Goal: Information Seeking & Learning: Check status

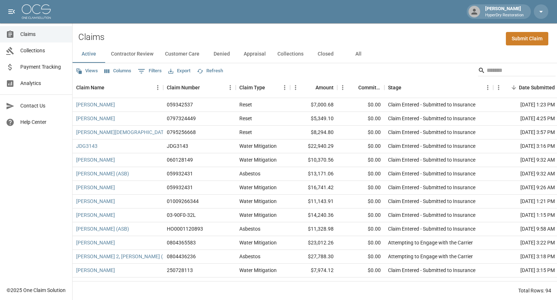
click at [43, 65] on span "Payment Tracking" at bounding box center [43, 67] width 46 height 8
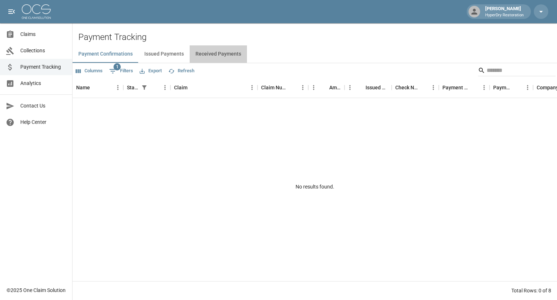
click at [217, 57] on button "Received Payments" at bounding box center [218, 53] width 57 height 17
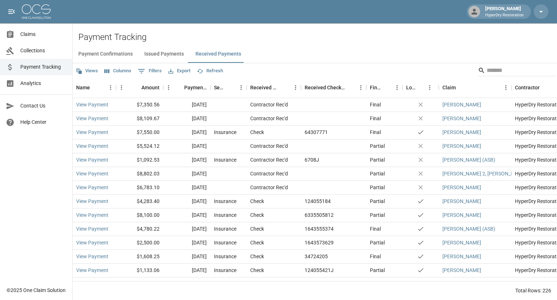
click at [51, 35] on span "Claims" at bounding box center [43, 34] width 46 height 8
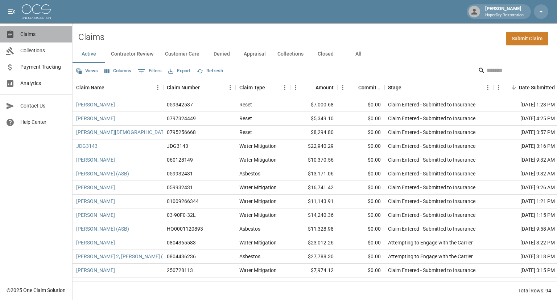
click at [31, 37] on span "Claims" at bounding box center [43, 34] width 46 height 8
click at [44, 69] on span "Payment Tracking" at bounding box center [43, 67] width 46 height 8
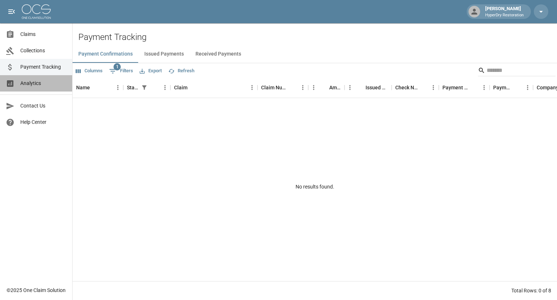
click at [41, 84] on span "Analytics" at bounding box center [43, 83] width 46 height 8
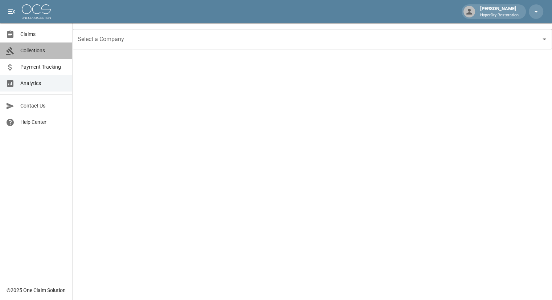
click at [44, 53] on span "Collections" at bounding box center [43, 51] width 46 height 8
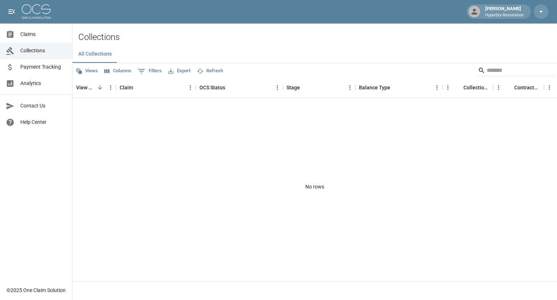
click at [44, 35] on span "Claims" at bounding box center [43, 34] width 46 height 8
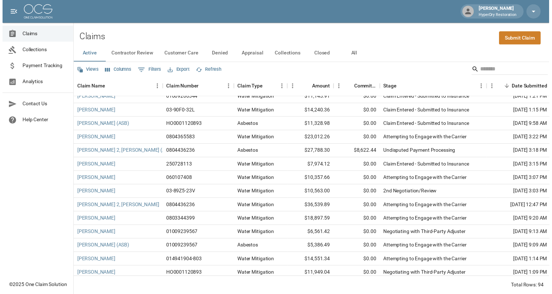
scroll to position [100, 0]
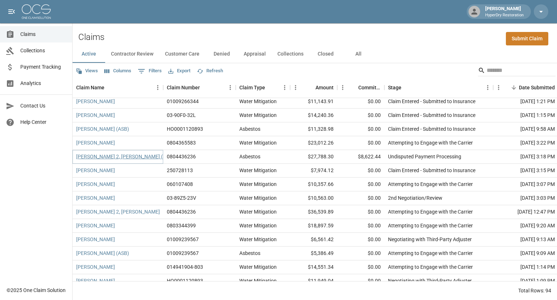
click at [126, 157] on link "[PERSON_NAME] 2, [PERSON_NAME] (ASB)" at bounding box center [125, 156] width 98 height 7
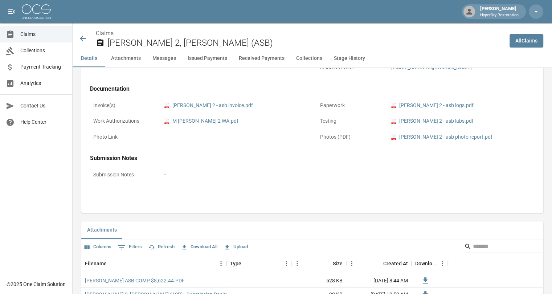
scroll to position [380, 0]
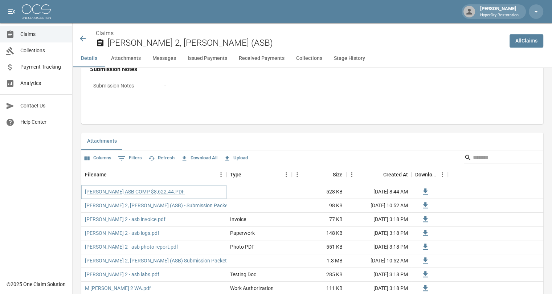
click at [144, 191] on link "[PERSON_NAME] ASB COMP $8,622.44.PDF" at bounding box center [135, 191] width 100 height 7
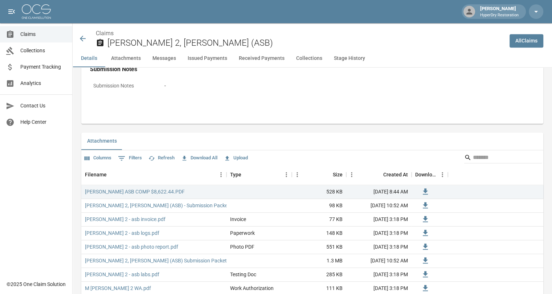
click at [85, 43] on div "[PERSON_NAME] 2, [PERSON_NAME] (ASB)" at bounding box center [290, 38] width 425 height 19
click at [83, 38] on icon at bounding box center [82, 38] width 9 height 9
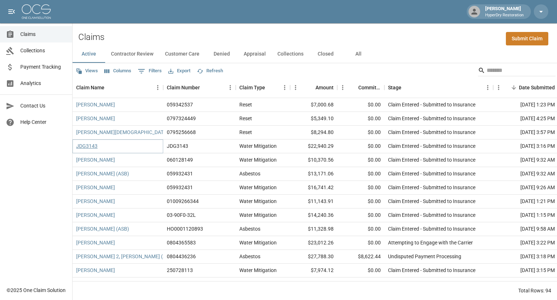
click at [90, 146] on link "JDG3143" at bounding box center [86, 145] width 21 height 7
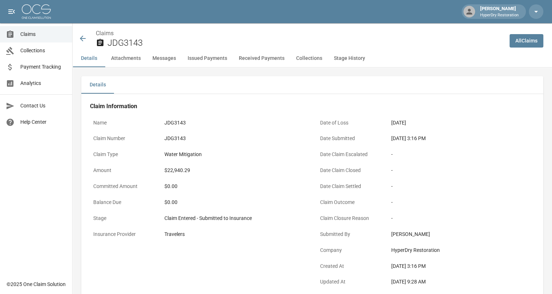
click at [175, 122] on div "JDG3143" at bounding box center [234, 123] width 140 height 8
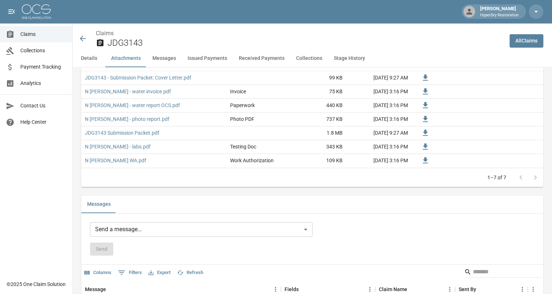
scroll to position [493, 0]
click at [83, 36] on icon at bounding box center [83, 39] width 6 height 6
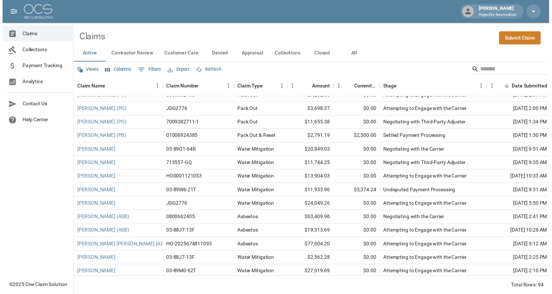
scroll to position [418, 0]
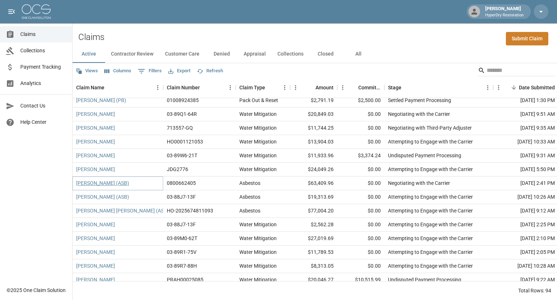
click at [108, 183] on link "[PERSON_NAME] (ASB)" at bounding box center [102, 182] width 53 height 7
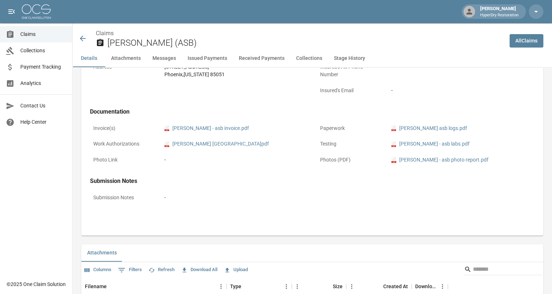
scroll to position [383, 0]
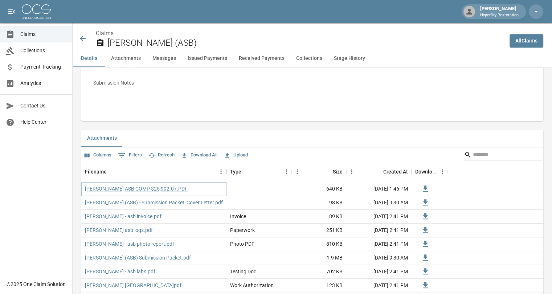
click at [141, 187] on link "[PERSON_NAME] ASB COMP $25,992.07.PDF" at bounding box center [136, 188] width 103 height 7
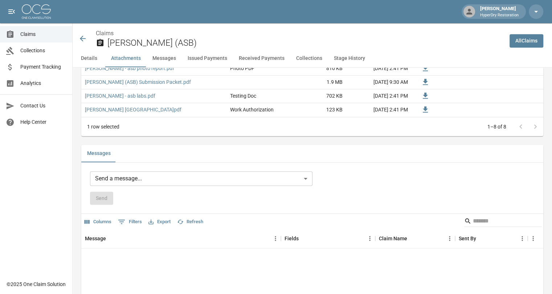
scroll to position [571, 0]
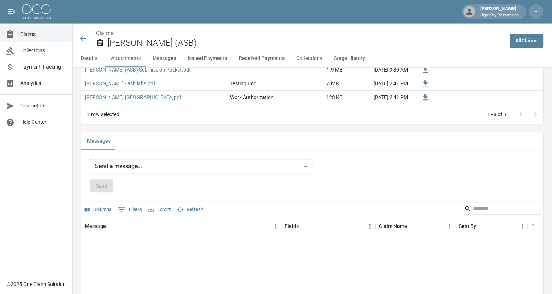
click at [163, 57] on button "Messages" at bounding box center [164, 58] width 35 height 17
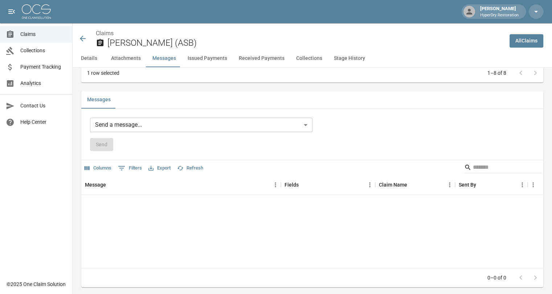
click at [216, 61] on button "Issued Payments" at bounding box center [207, 58] width 51 height 17
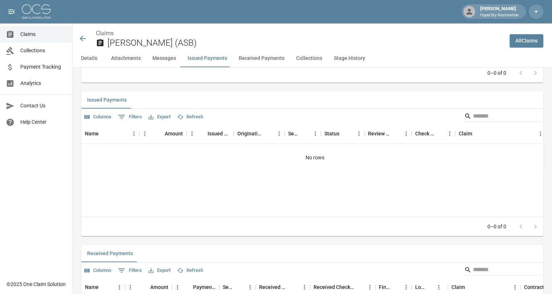
click at [128, 61] on button "Attachments" at bounding box center [125, 58] width 41 height 17
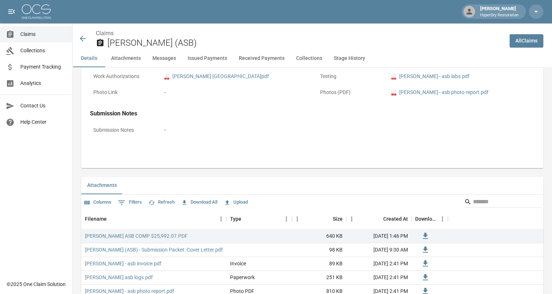
scroll to position [221, 0]
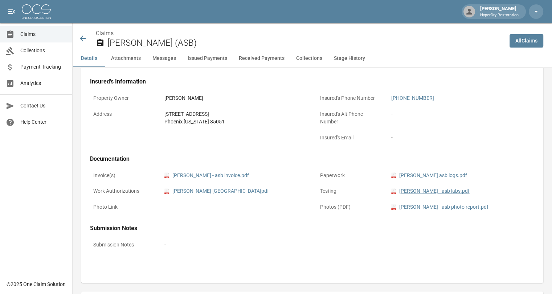
click at [415, 190] on link "pdf [PERSON_NAME] - asb labs.pdf" at bounding box center [430, 191] width 78 height 8
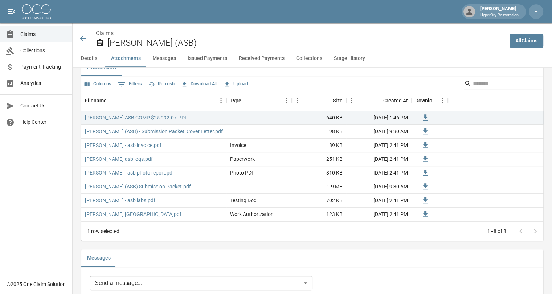
scroll to position [454, 0]
click at [145, 117] on link "[PERSON_NAME] ASB COMP $25,992.07.PDF" at bounding box center [136, 117] width 103 height 7
click at [84, 38] on icon at bounding box center [82, 38] width 9 height 9
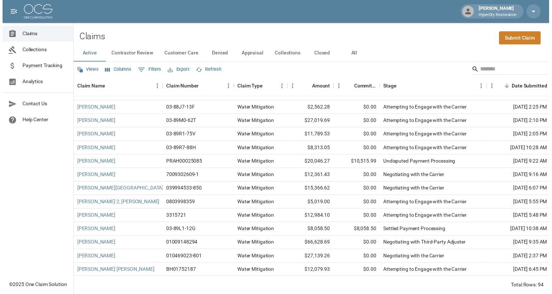
scroll to position [538, 0]
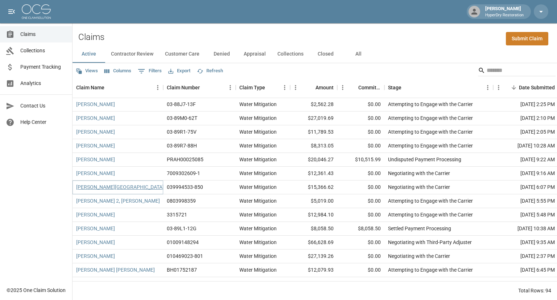
click at [95, 186] on link "[PERSON_NAME][GEOGRAPHIC_DATA]" at bounding box center [120, 186] width 88 height 7
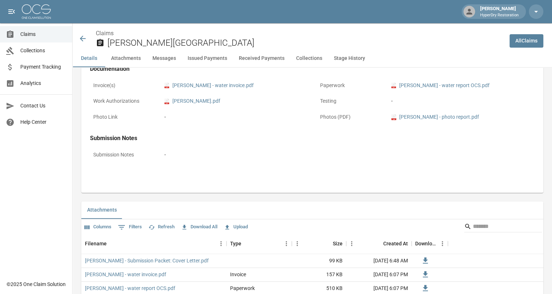
scroll to position [310, 0]
click at [85, 36] on icon at bounding box center [82, 38] width 9 height 9
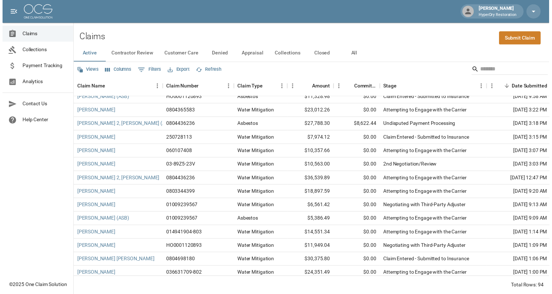
scroll to position [136, 0]
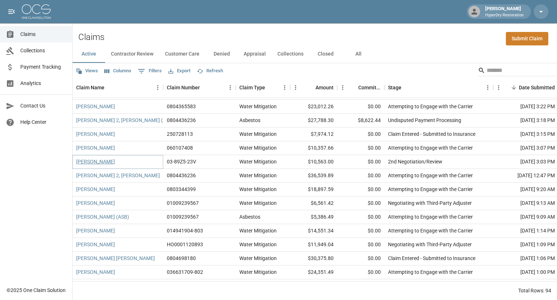
click at [95, 161] on link "[PERSON_NAME]" at bounding box center [95, 161] width 39 height 7
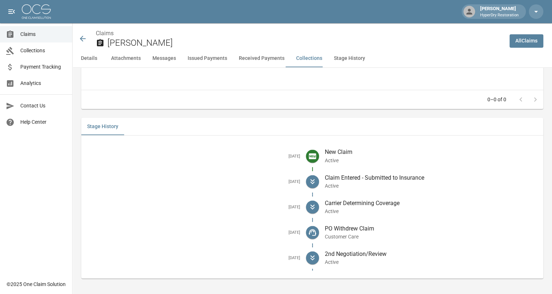
scroll to position [1222, 1]
click at [84, 37] on icon at bounding box center [82, 38] width 9 height 9
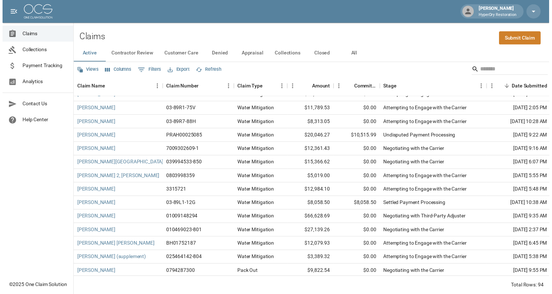
scroll to position [560, 0]
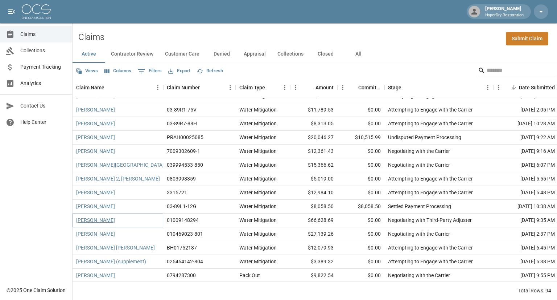
click at [97, 219] on link "[PERSON_NAME]" at bounding box center [95, 219] width 39 height 7
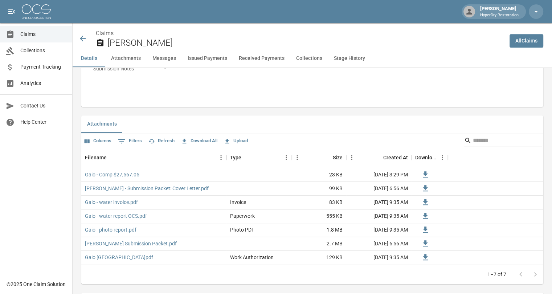
scroll to position [397, 0]
click at [127, 175] on link "Gaio - Comp $27,567.05" at bounding box center [112, 174] width 54 height 7
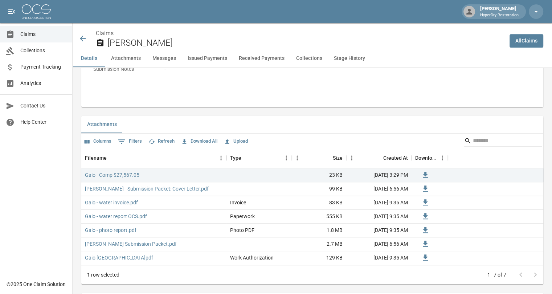
click at [34, 66] on span "Payment Tracking" at bounding box center [43, 67] width 46 height 8
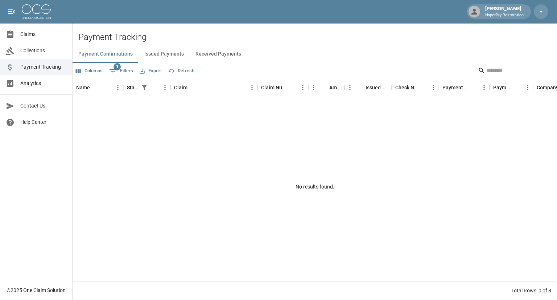
click at [40, 83] on span "Analytics" at bounding box center [43, 83] width 46 height 8
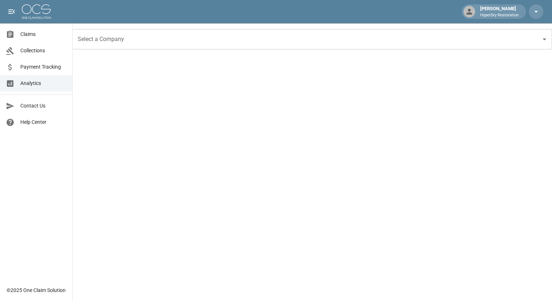
click at [46, 38] on span "Claims" at bounding box center [43, 34] width 46 height 8
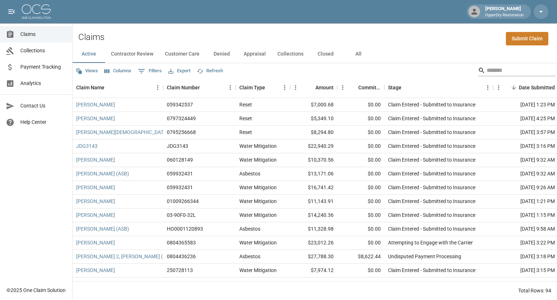
click at [487, 70] on input "Search" at bounding box center [516, 71] width 58 height 12
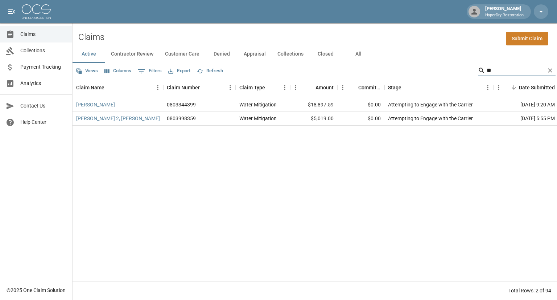
type input "*"
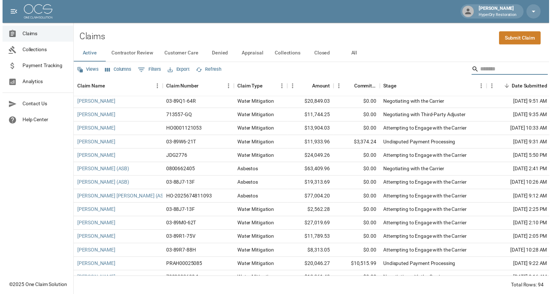
scroll to position [428, 0]
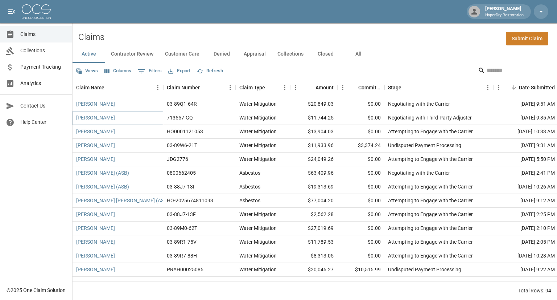
click at [100, 117] on link "[PERSON_NAME]" at bounding box center [95, 117] width 39 height 7
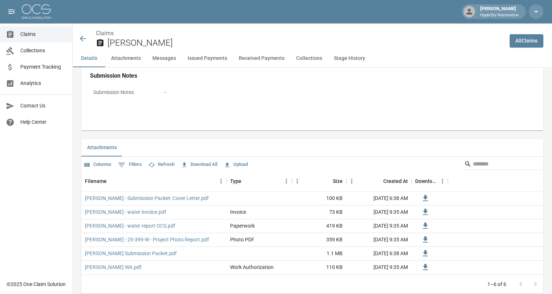
scroll to position [374, 0]
click at [83, 36] on icon at bounding box center [82, 38] width 9 height 9
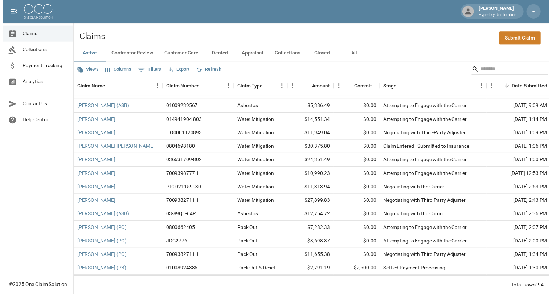
scroll to position [245, 0]
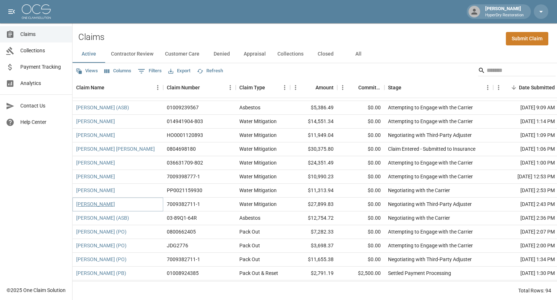
click at [107, 203] on link "[PERSON_NAME]" at bounding box center [95, 203] width 39 height 7
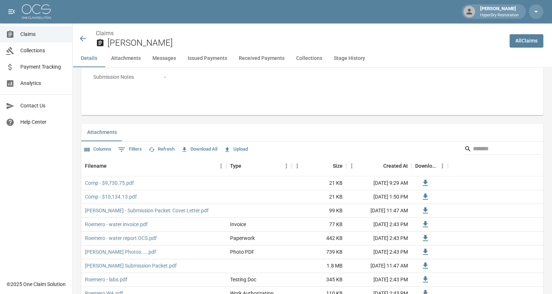
scroll to position [390, 0]
click at [83, 38] on icon at bounding box center [83, 39] width 6 height 6
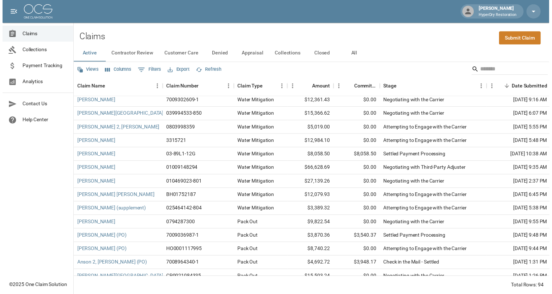
scroll to position [609, 0]
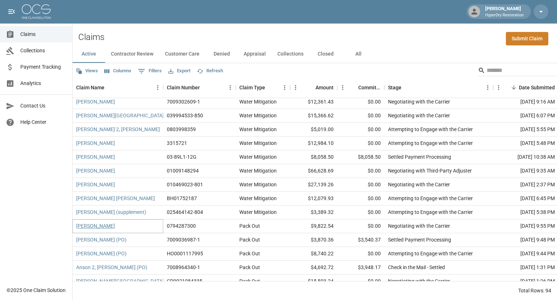
click at [100, 225] on link "[PERSON_NAME]" at bounding box center [95, 225] width 39 height 7
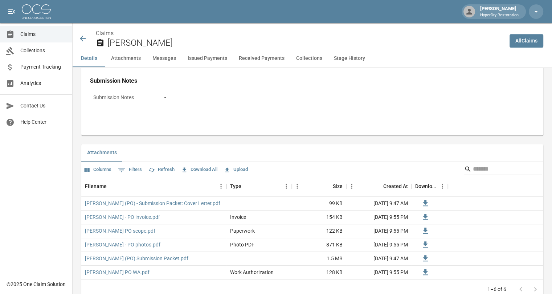
scroll to position [411, 0]
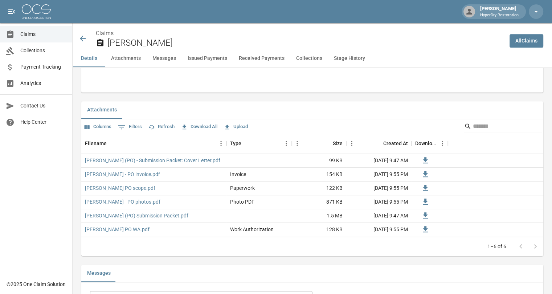
click at [83, 38] on icon at bounding box center [82, 38] width 9 height 9
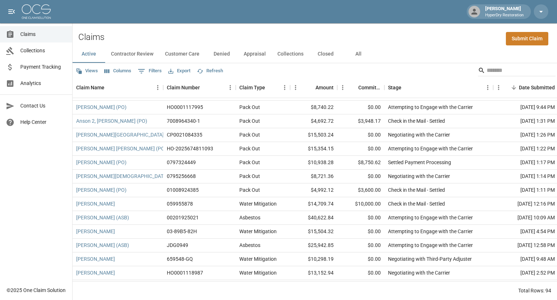
scroll to position [755, 0]
click at [497, 69] on input "Search" at bounding box center [516, 71] width 58 height 12
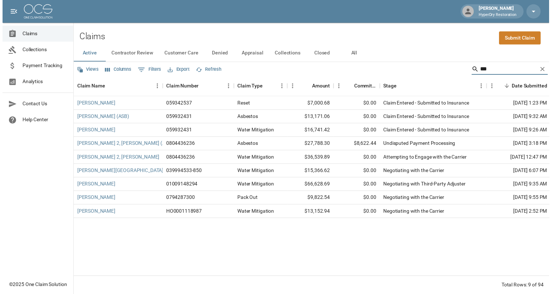
scroll to position [0, 0]
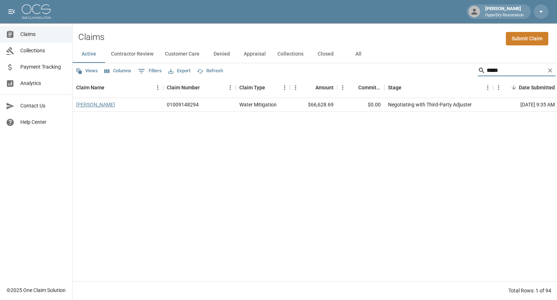
type input "*****"
click at [88, 105] on link "[PERSON_NAME]" at bounding box center [95, 104] width 39 height 7
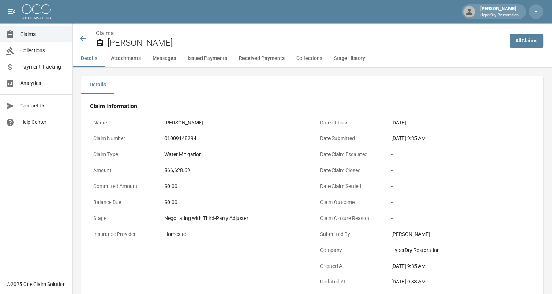
click at [80, 38] on icon at bounding box center [82, 38] width 9 height 9
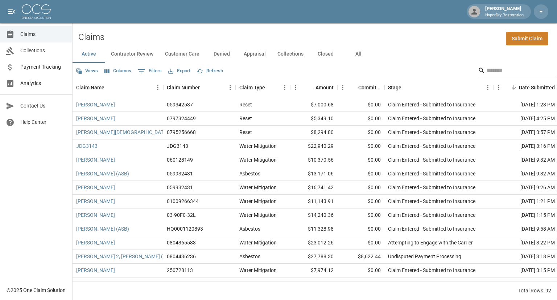
click at [494, 74] on input "Search" at bounding box center [516, 71] width 58 height 12
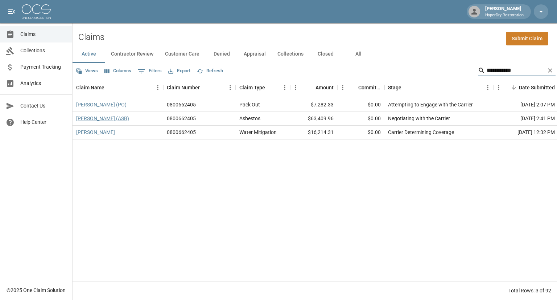
type input "**********"
click at [108, 119] on link "[PERSON_NAME] (ASB)" at bounding box center [102, 118] width 53 height 7
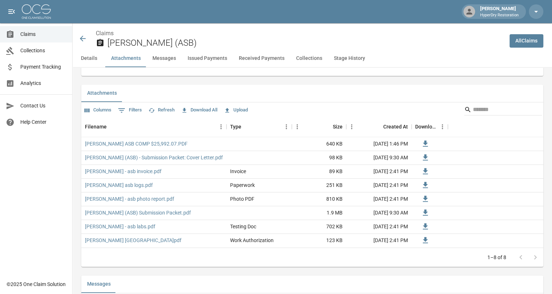
scroll to position [428, 0]
click at [120, 143] on link "[PERSON_NAME] ASB COMP $25,992.07.PDF" at bounding box center [136, 143] width 103 height 7
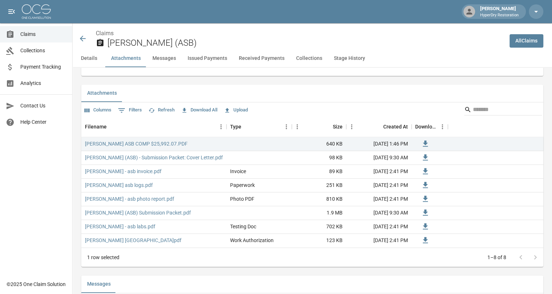
click at [82, 40] on icon at bounding box center [82, 38] width 9 height 9
